Goal: Task Accomplishment & Management: Manage account settings

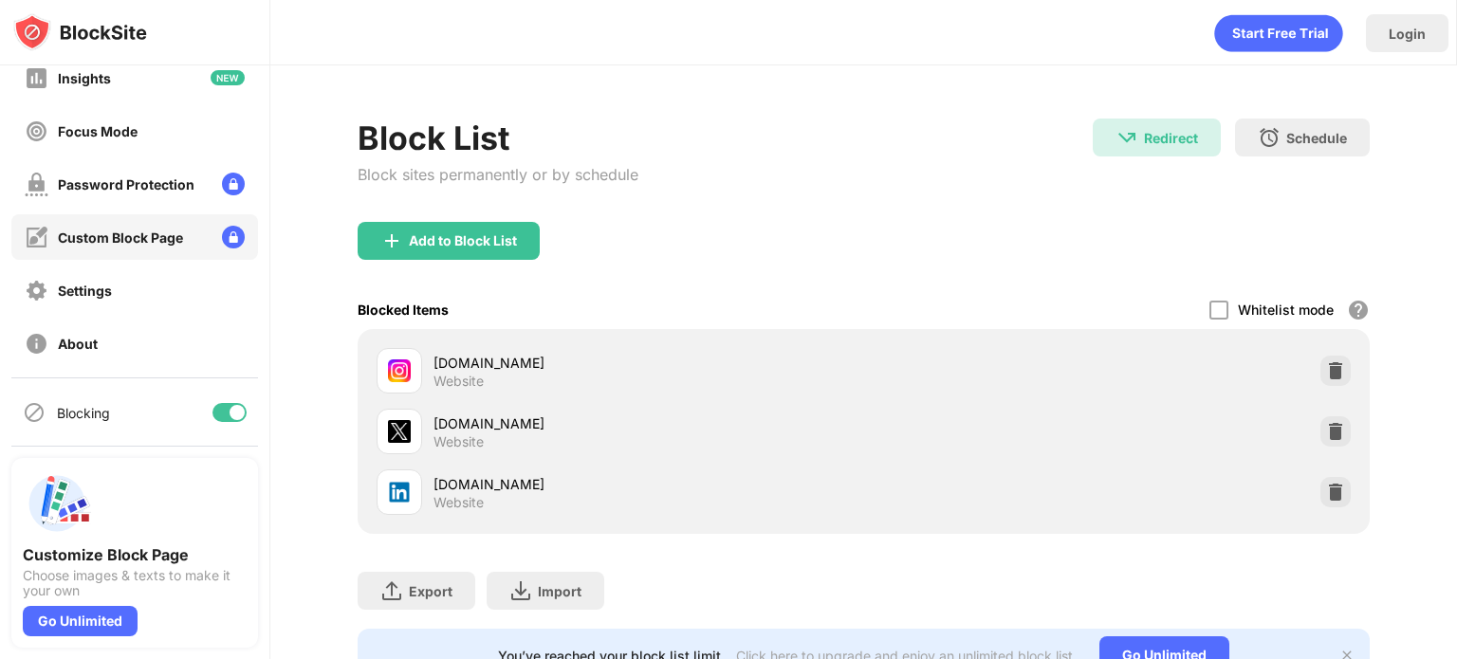
scroll to position [121, 0]
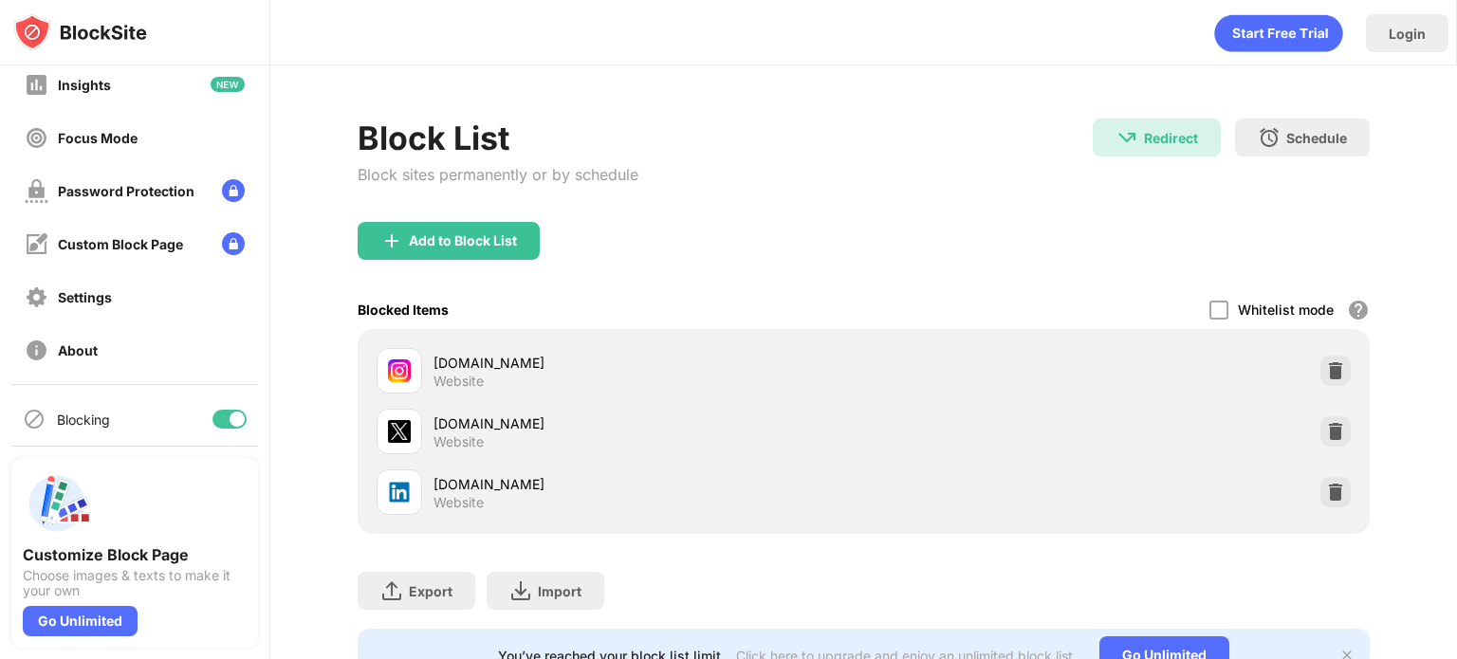
click at [229, 413] on div at bounding box center [236, 419] width 15 height 15
click at [217, 416] on div at bounding box center [229, 419] width 34 height 19
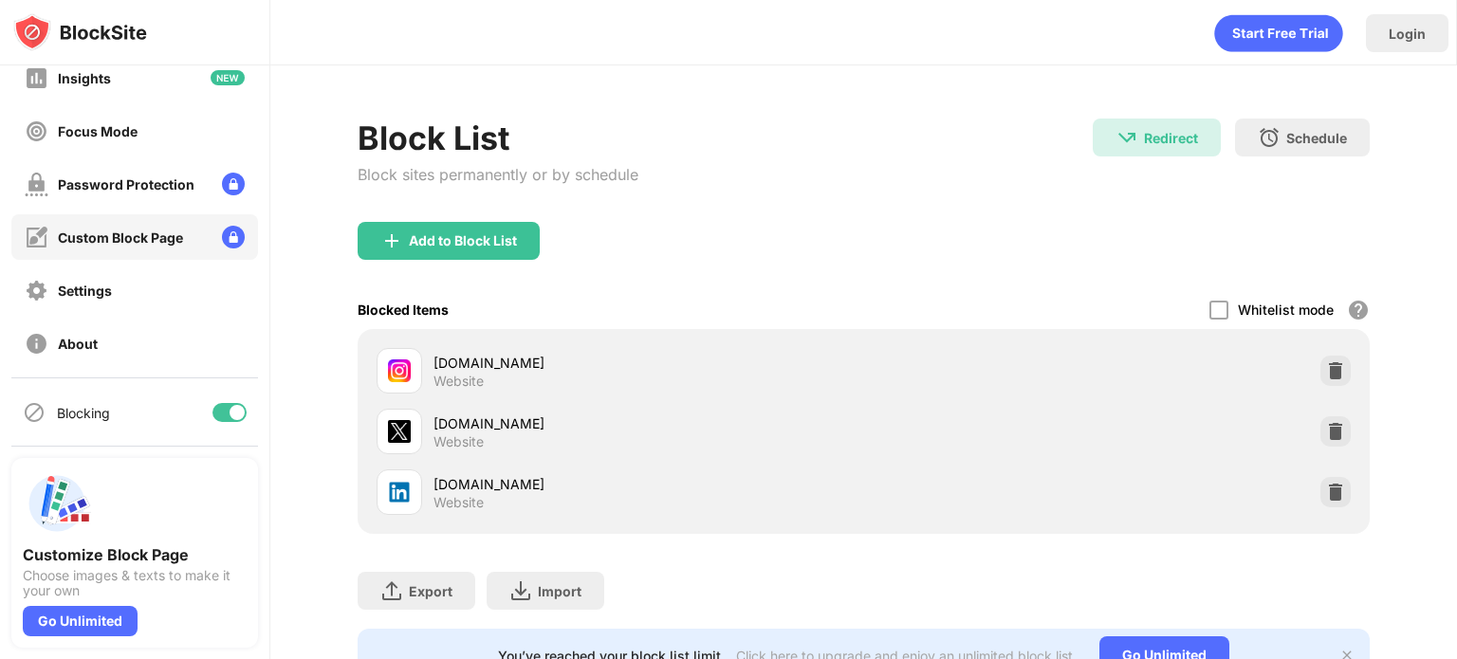
scroll to position [125, 0]
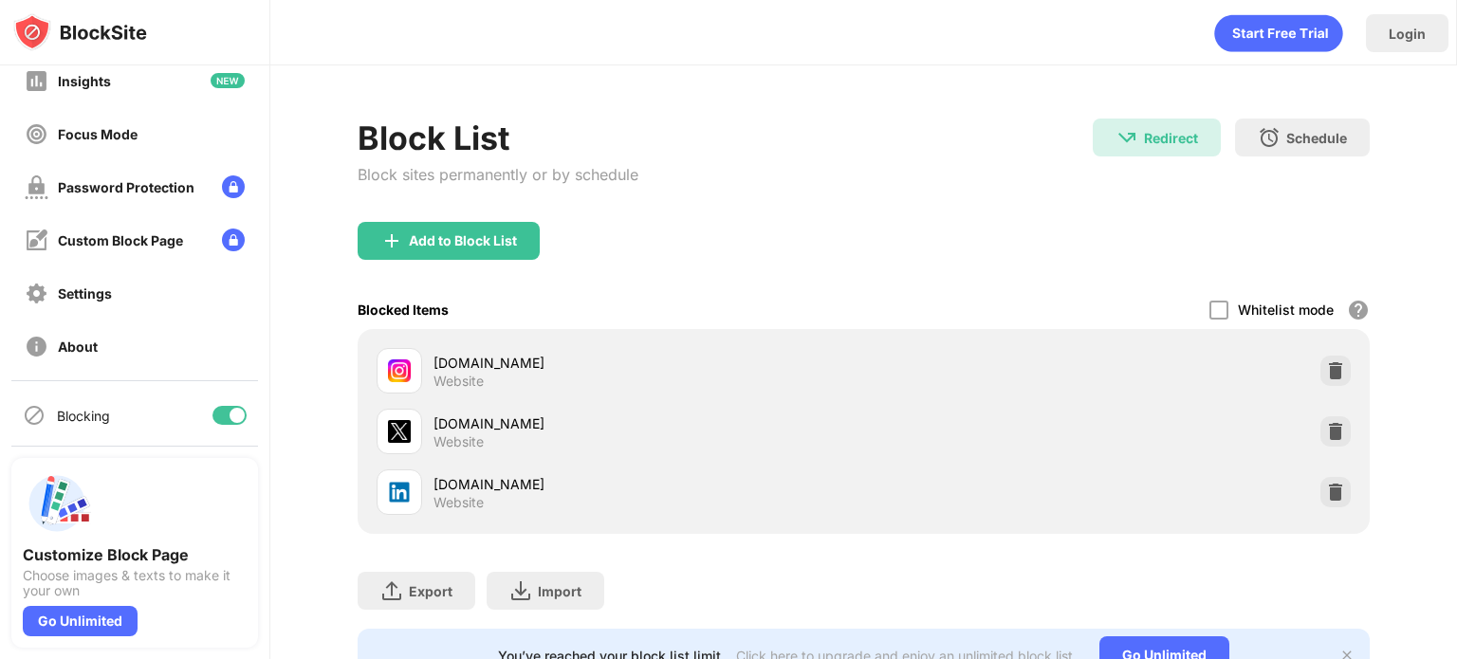
click at [212, 419] on div at bounding box center [229, 415] width 34 height 19
click at [216, 418] on div at bounding box center [229, 415] width 34 height 19
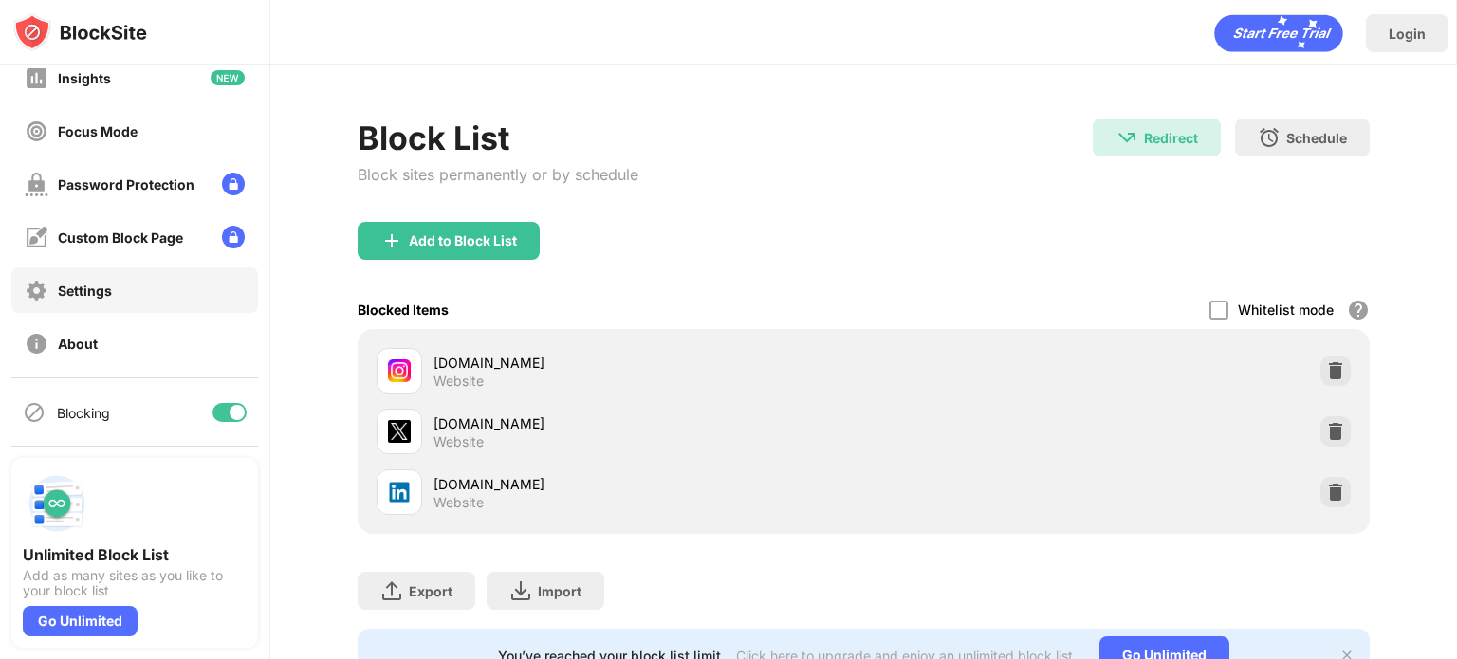
scroll to position [126, 0]
click at [229, 415] on div at bounding box center [236, 414] width 15 height 15
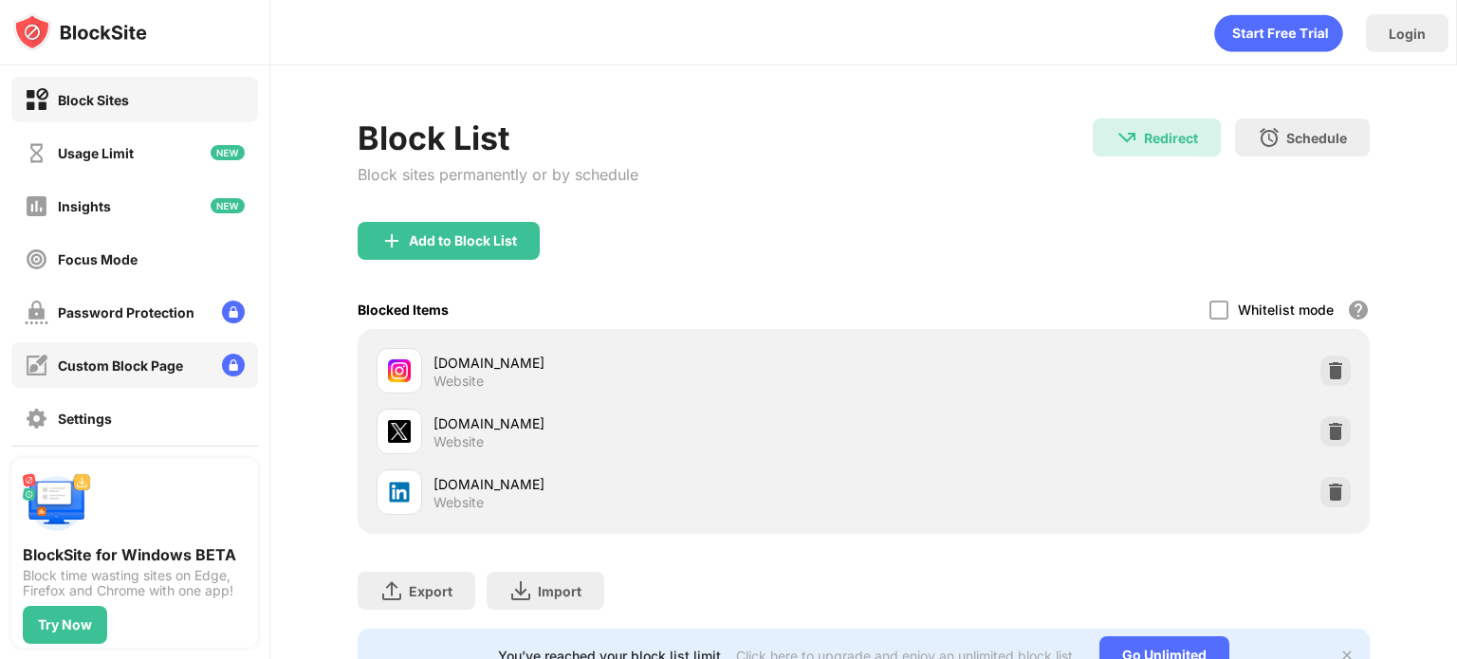
scroll to position [128, 0]
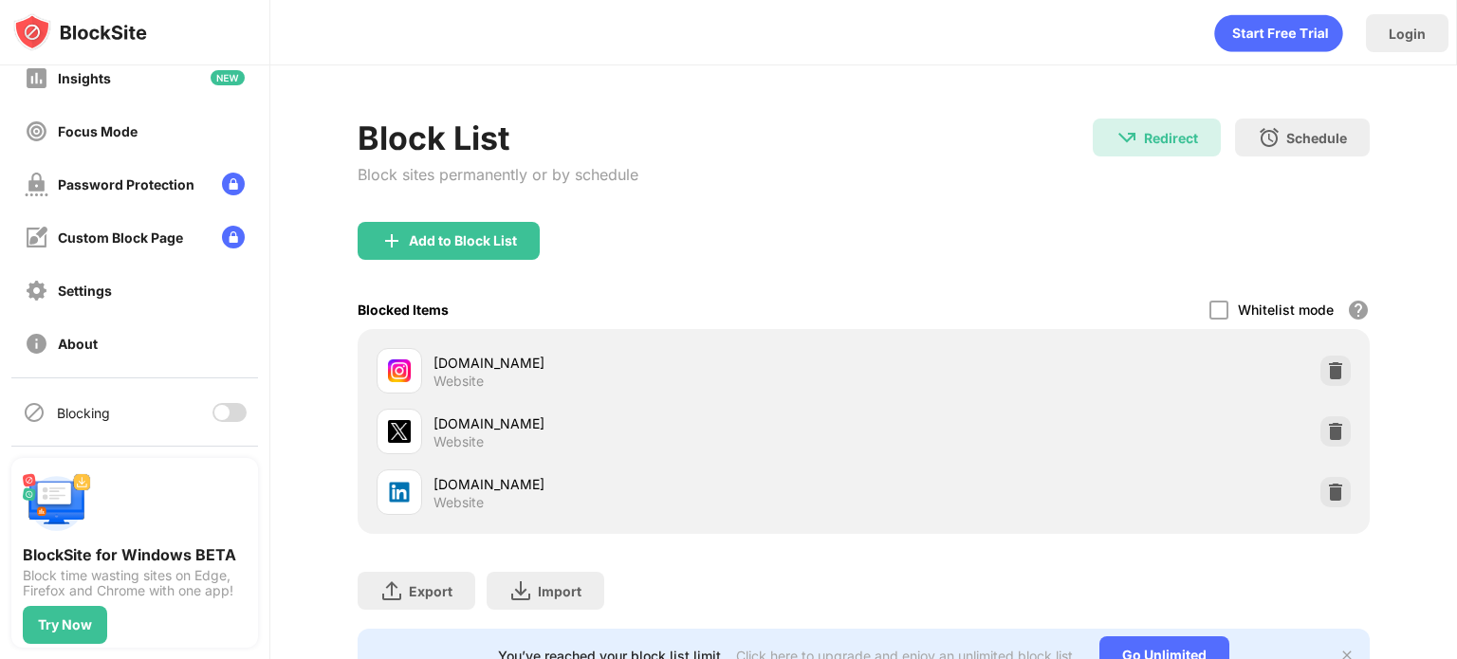
click at [214, 412] on div at bounding box center [221, 412] width 15 height 15
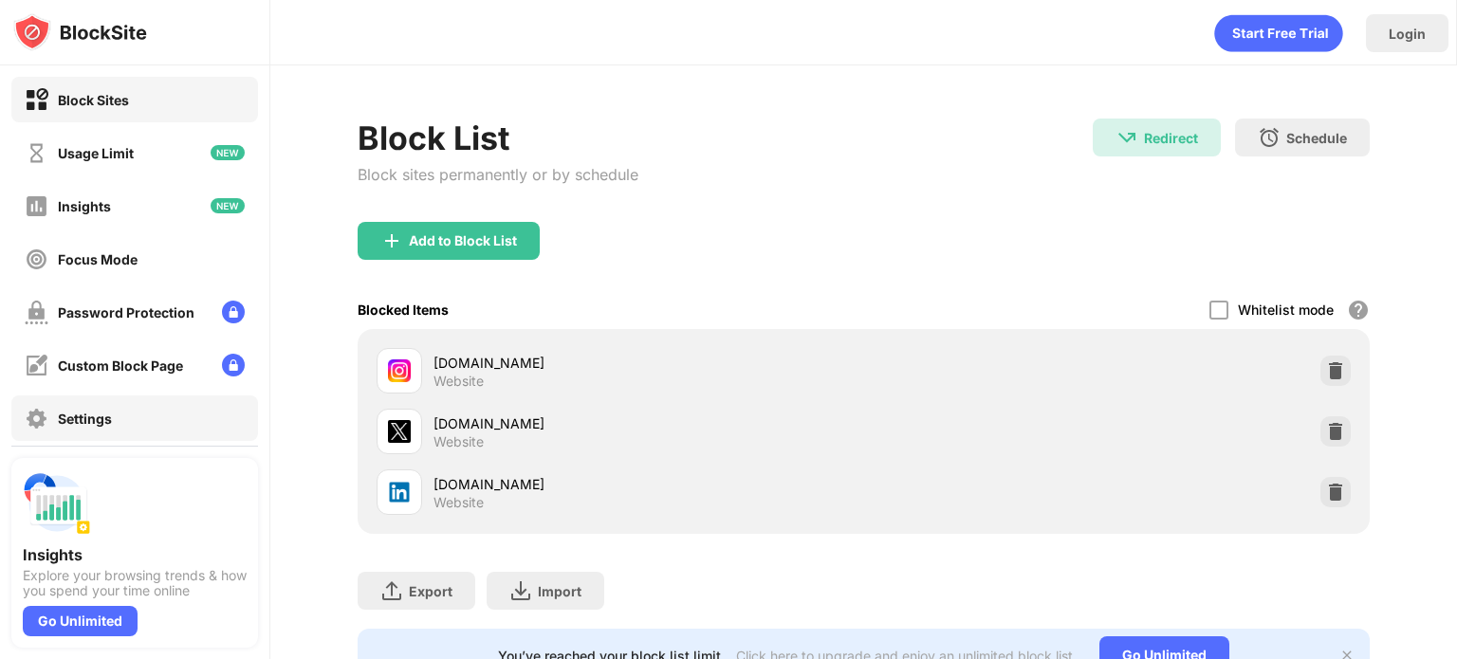
scroll to position [128, 0]
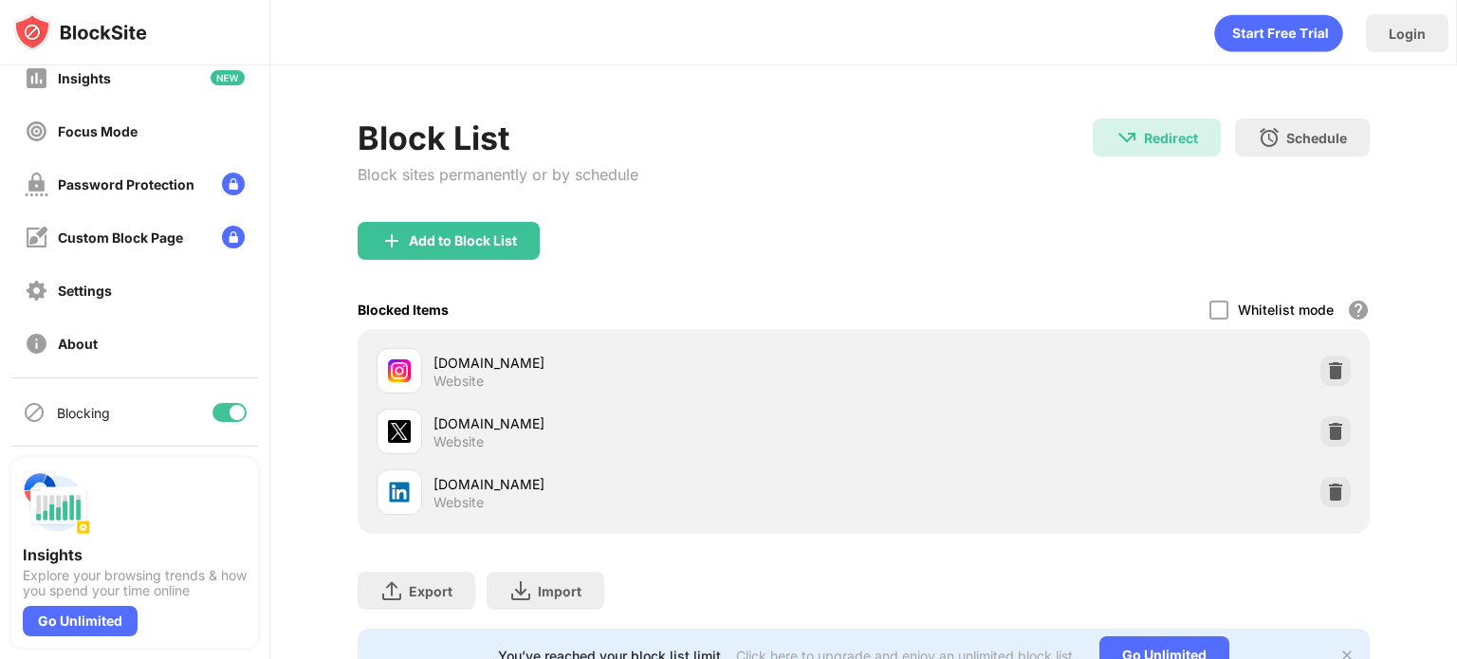
click at [212, 410] on div at bounding box center [229, 412] width 34 height 19
click at [214, 416] on div at bounding box center [221, 412] width 15 height 15
click at [230, 409] on div at bounding box center [229, 412] width 34 height 19
click at [963, 127] on div "Block List Block sites permanently or by schedule Redirect Redirect to tradingv…" at bounding box center [863, 170] width 1012 height 103
click at [214, 409] on div at bounding box center [221, 412] width 15 height 15
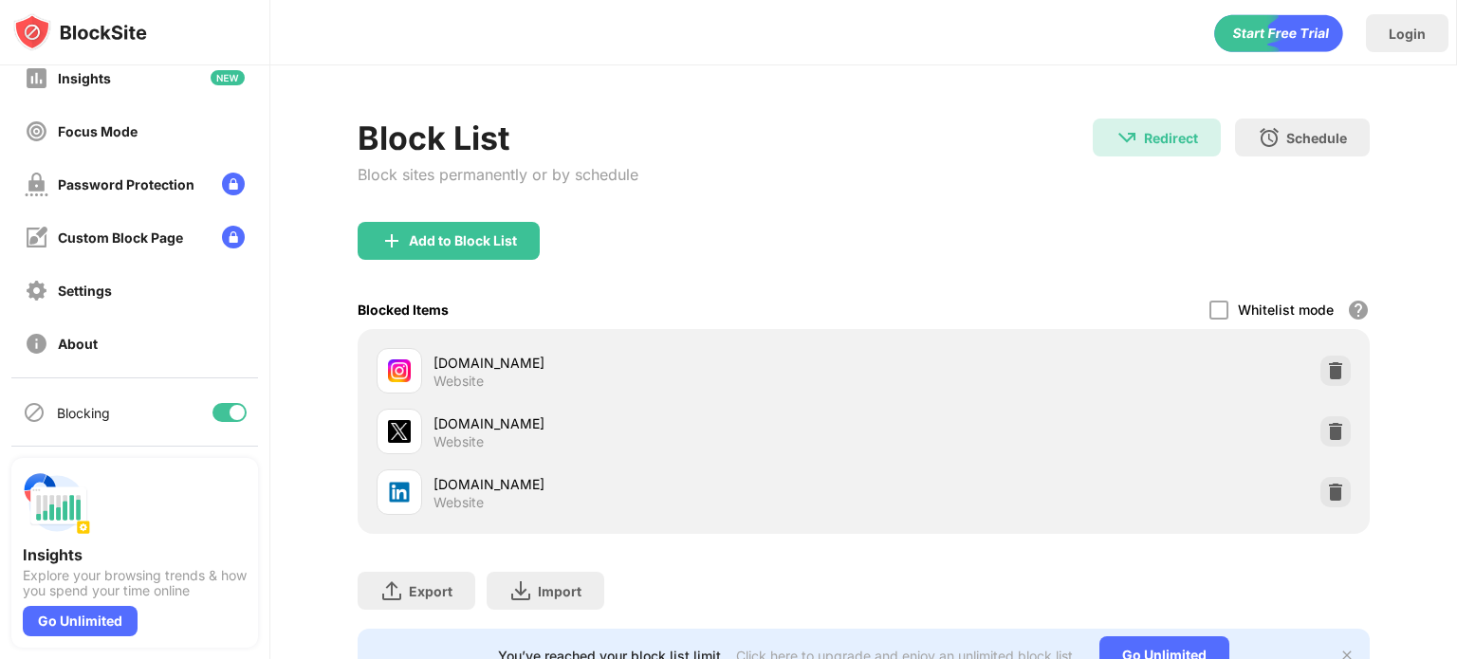
click at [835, 196] on div "Block List Block sites permanently or by schedule Redirect Redirect to tradingv…" at bounding box center [863, 170] width 1012 height 103
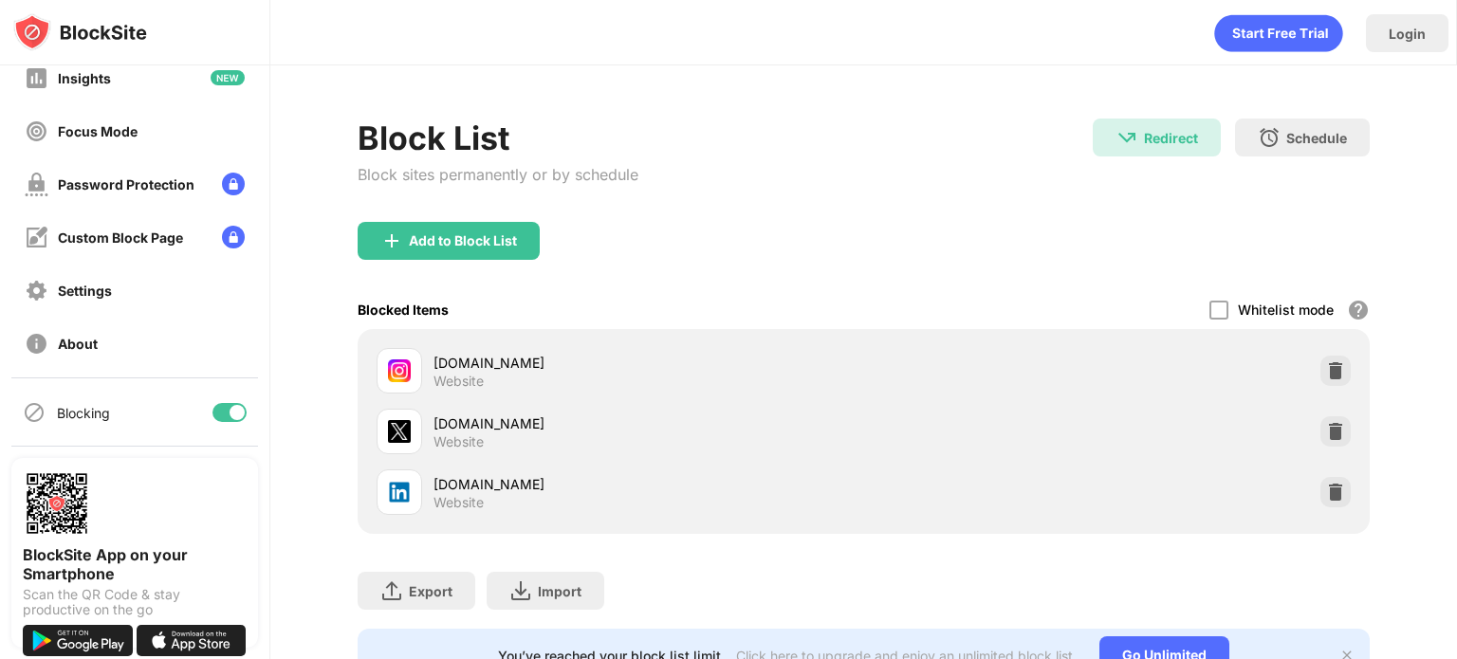
scroll to position [127, 0]
click at [212, 409] on div at bounding box center [229, 413] width 34 height 19
click at [214, 412] on div at bounding box center [221, 413] width 15 height 15
